Goal: Task Accomplishment & Management: Use online tool/utility

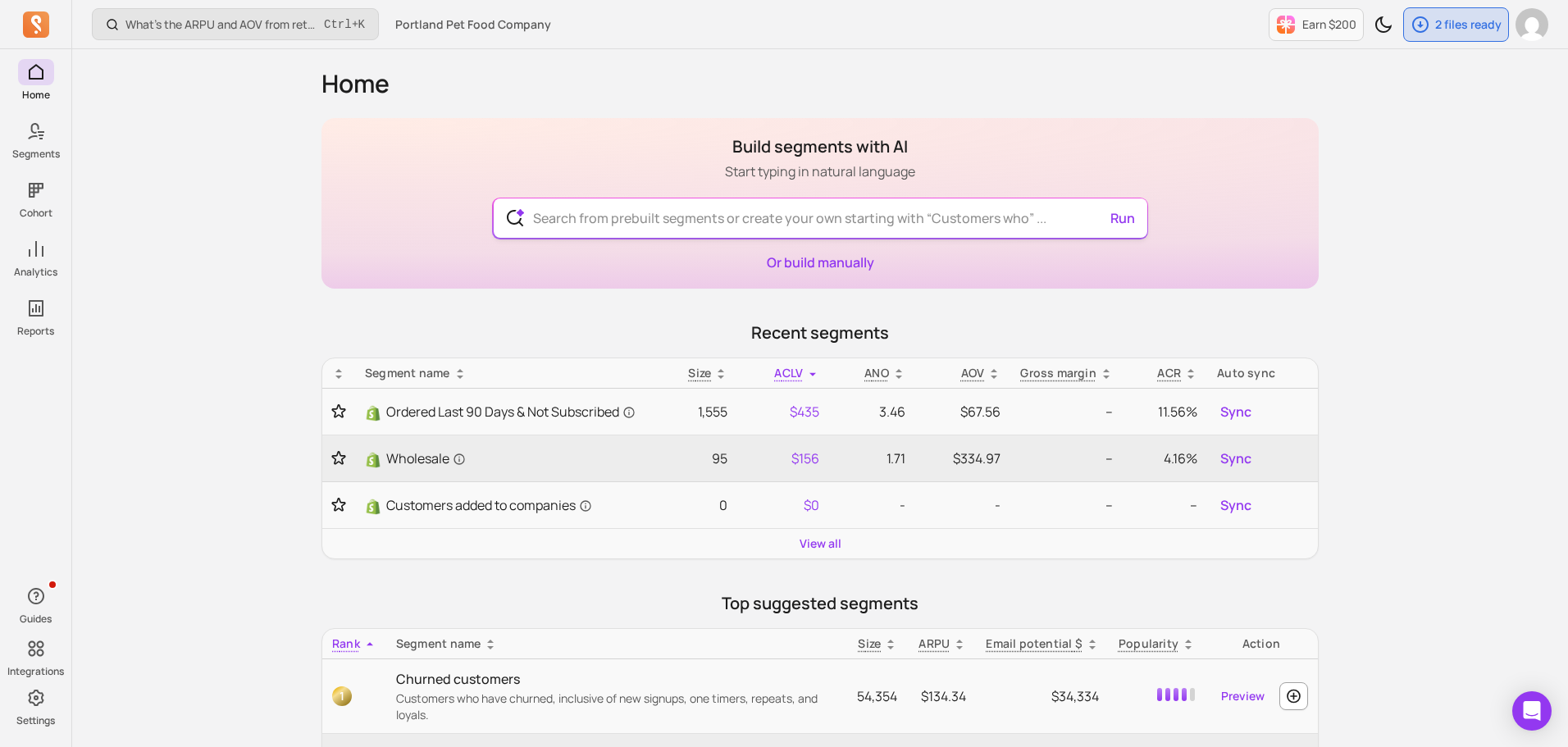
click at [681, 224] on input "text" at bounding box center [821, 218] width 601 height 39
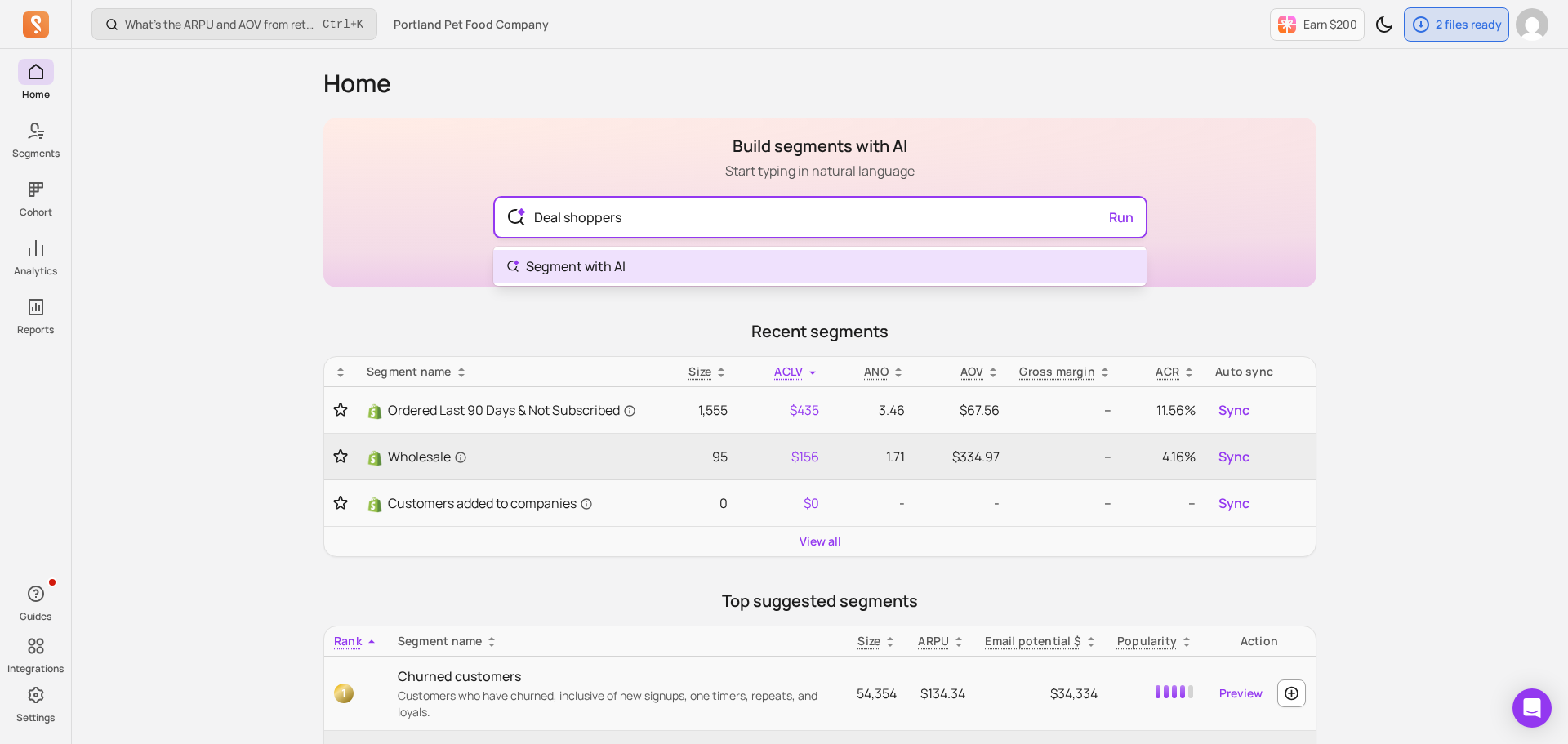
type input "Deal shoppers"
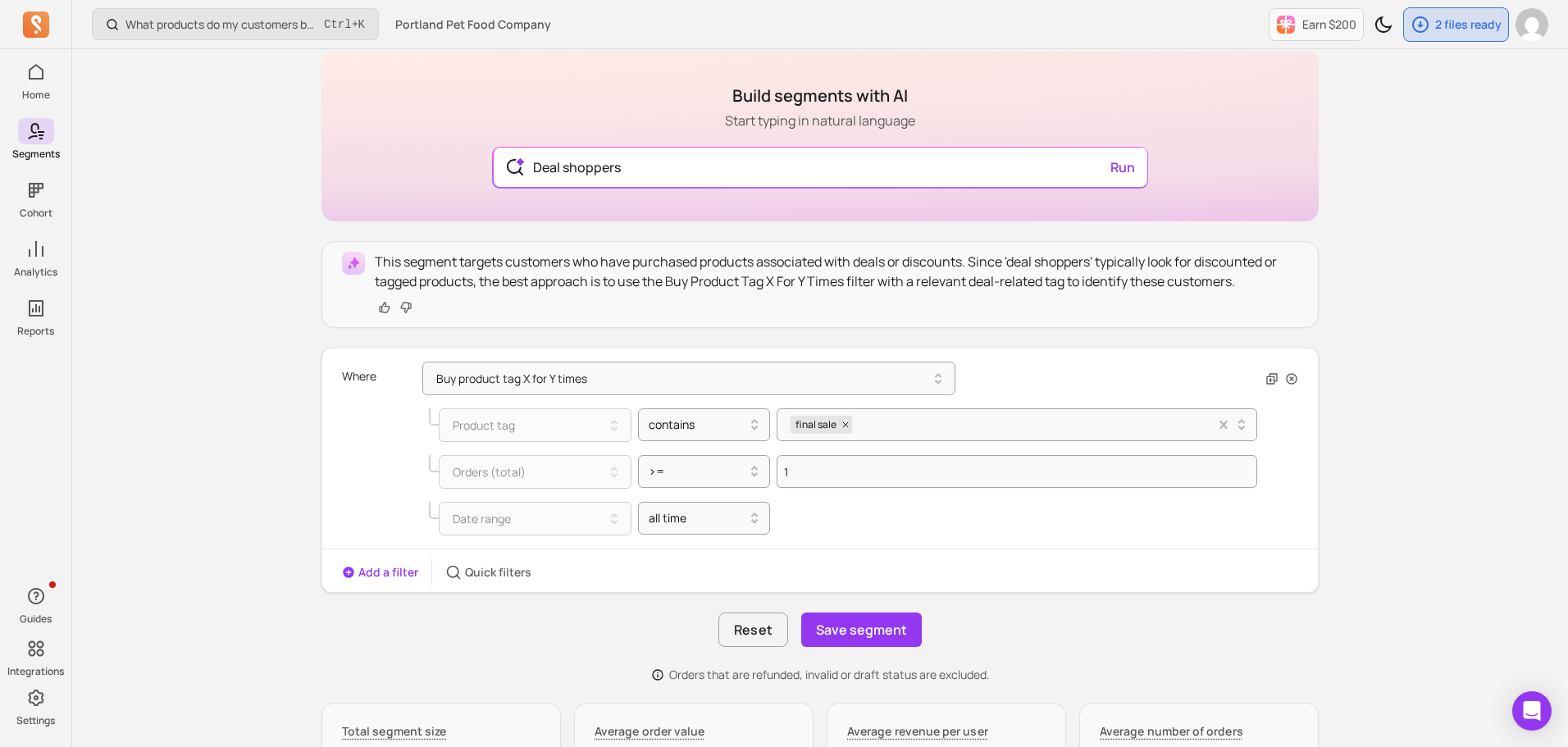
scroll to position [114, 0]
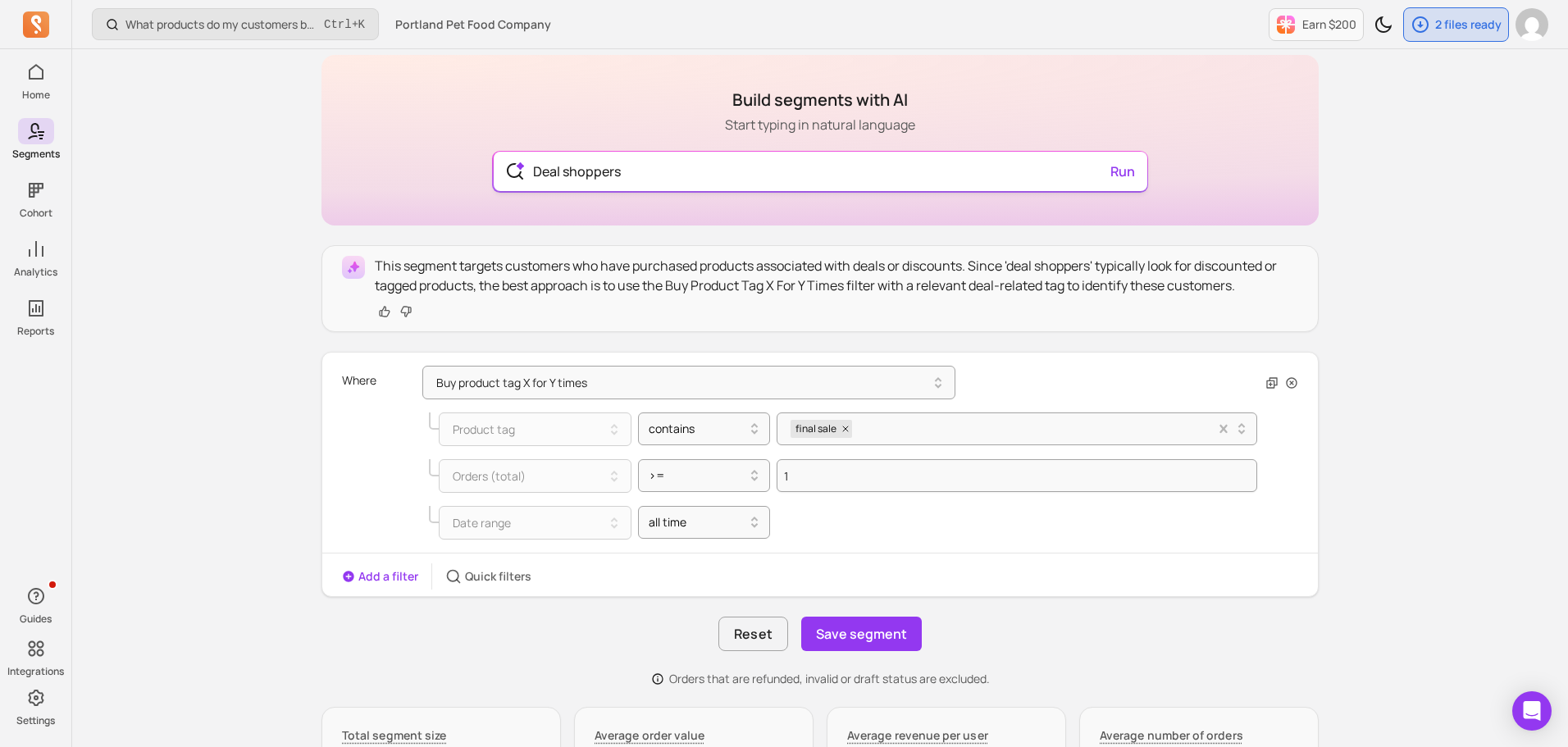
click at [612, 179] on input "Deal shoppers" at bounding box center [821, 171] width 601 height 39
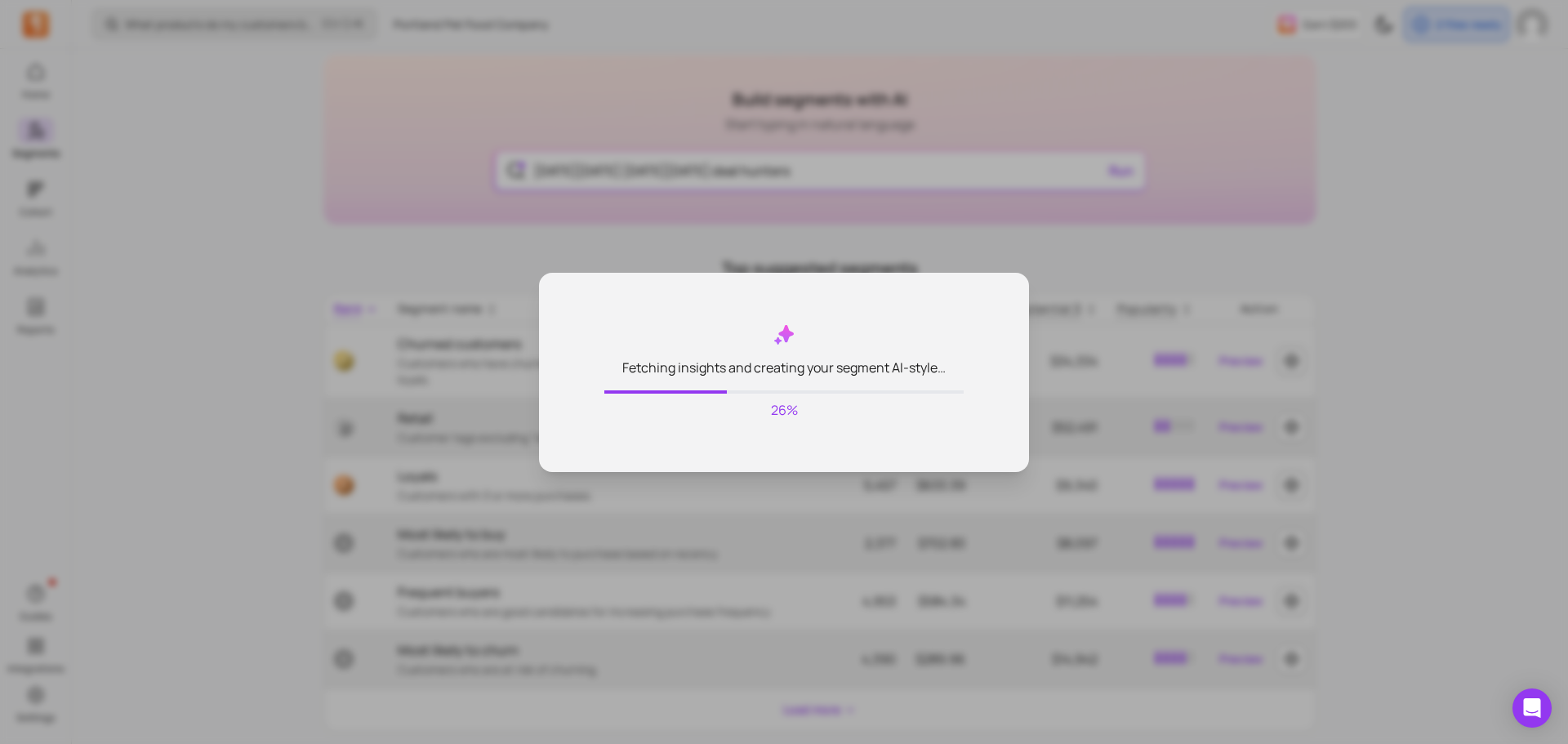
type input "[DATE][DATE] [DATE][DATE] deal hunters"
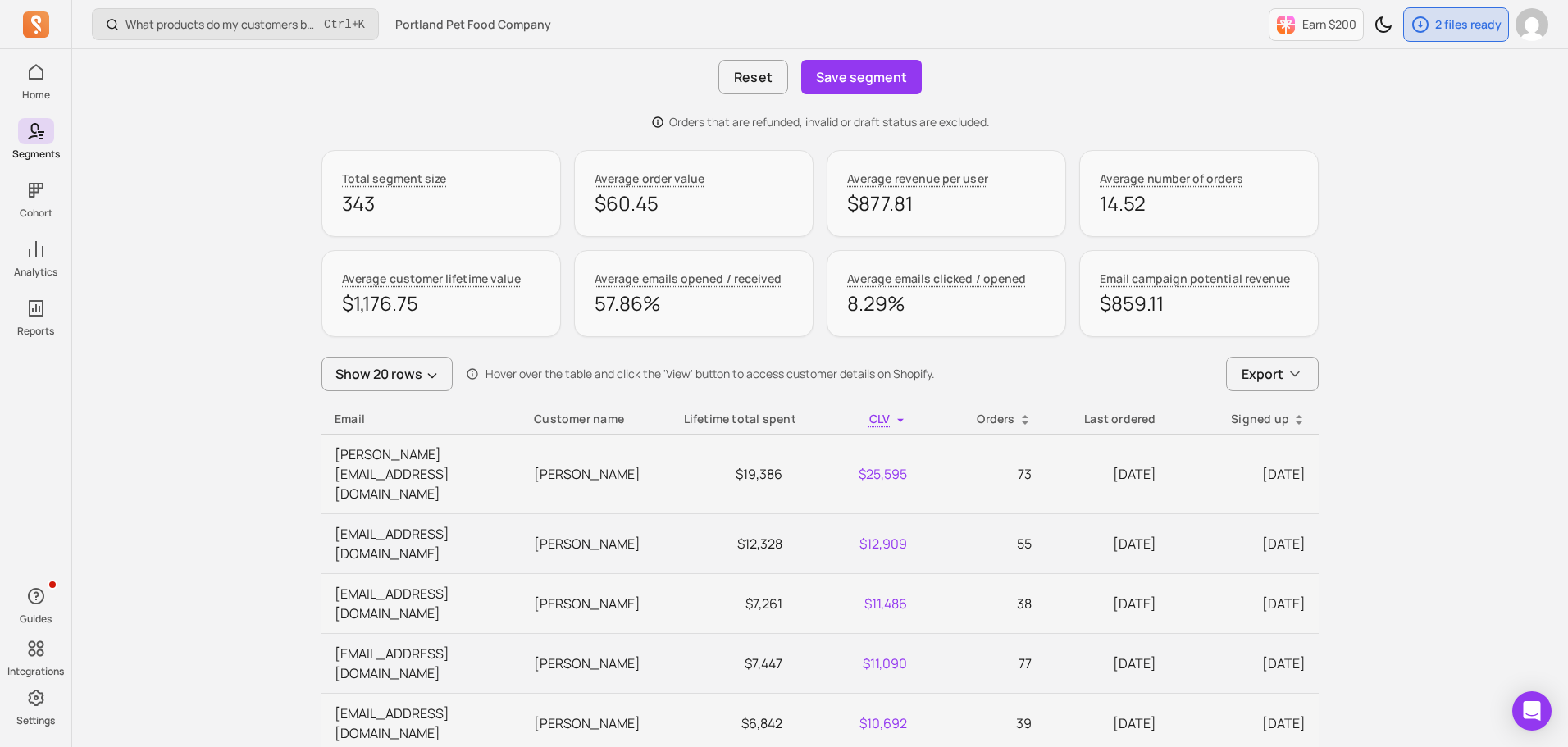
scroll to position [624, 0]
